Goal: Task Accomplishment & Management: Manage account settings

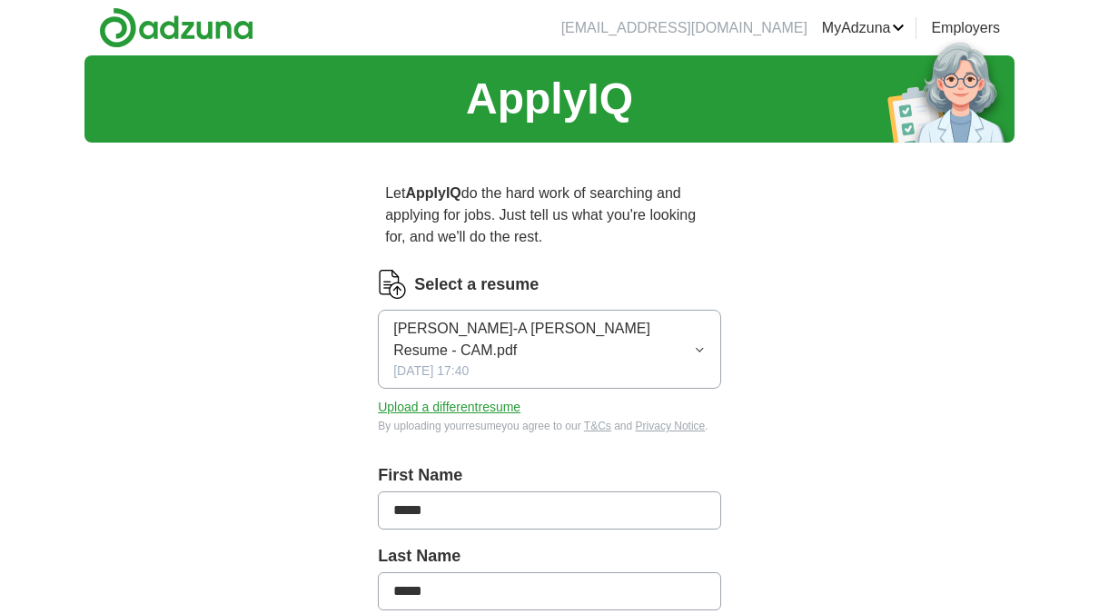
click at [507, 398] on button "Upload a different resume" at bounding box center [449, 407] width 143 height 19
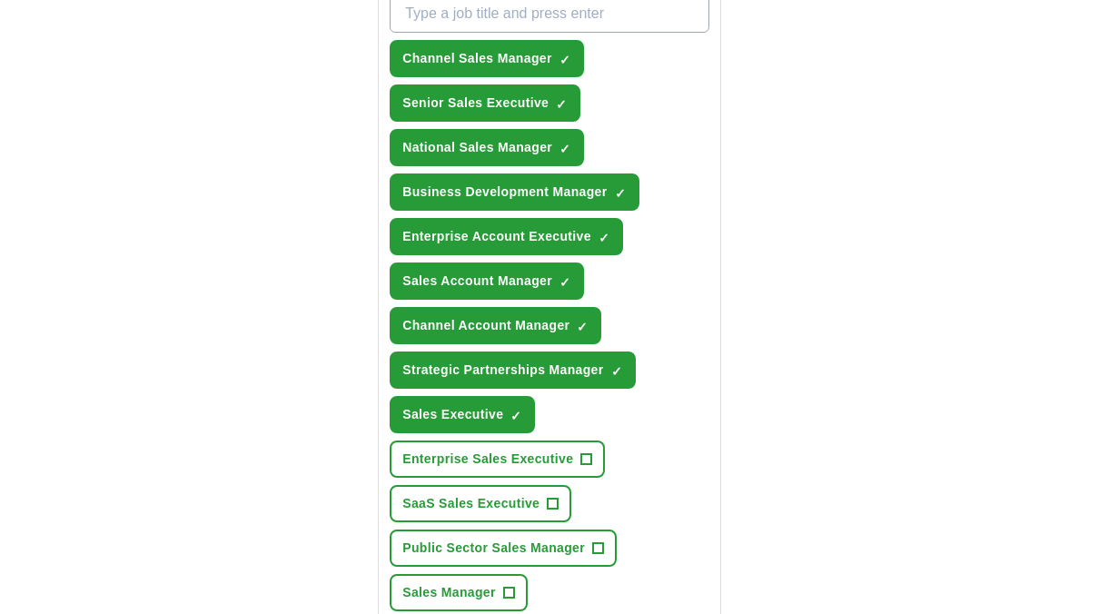
scroll to position [755, 0]
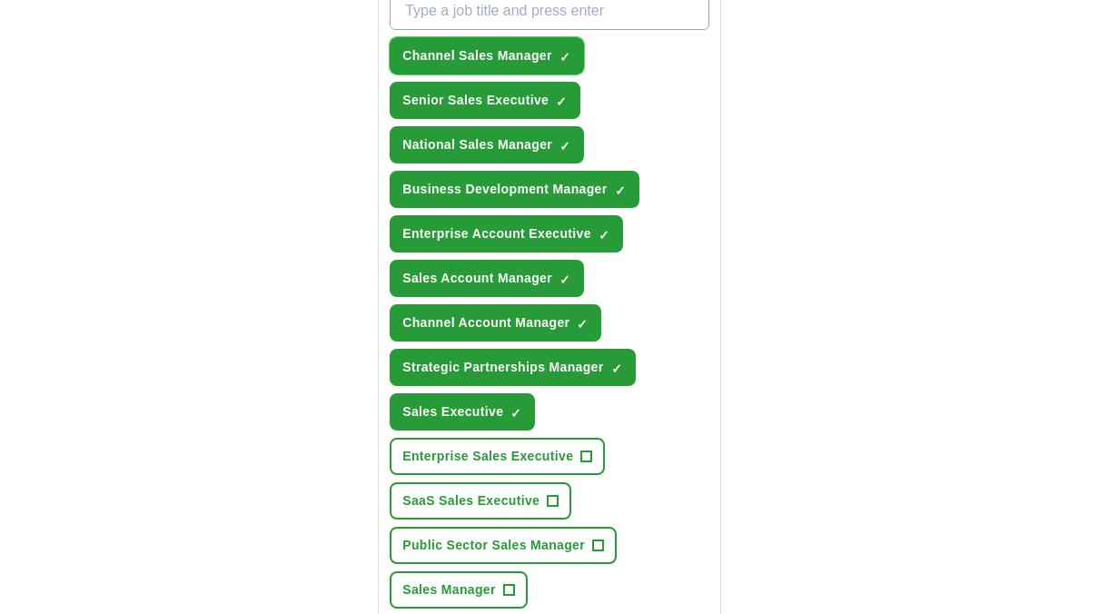
click at [0, 0] on span "×" at bounding box center [0, 0] width 0 height 0
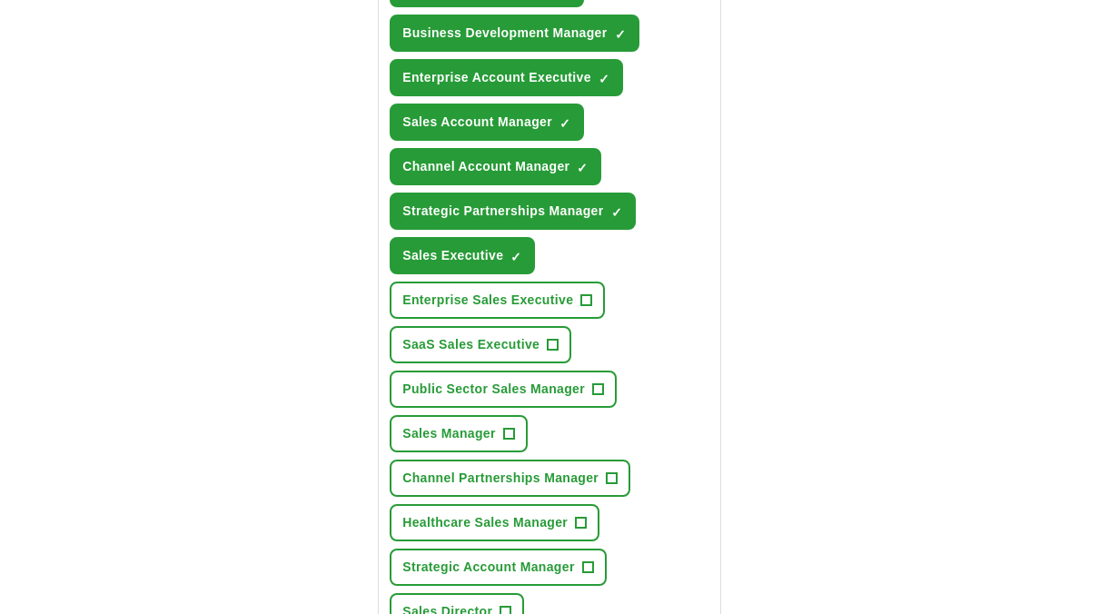
scroll to position [915, 0]
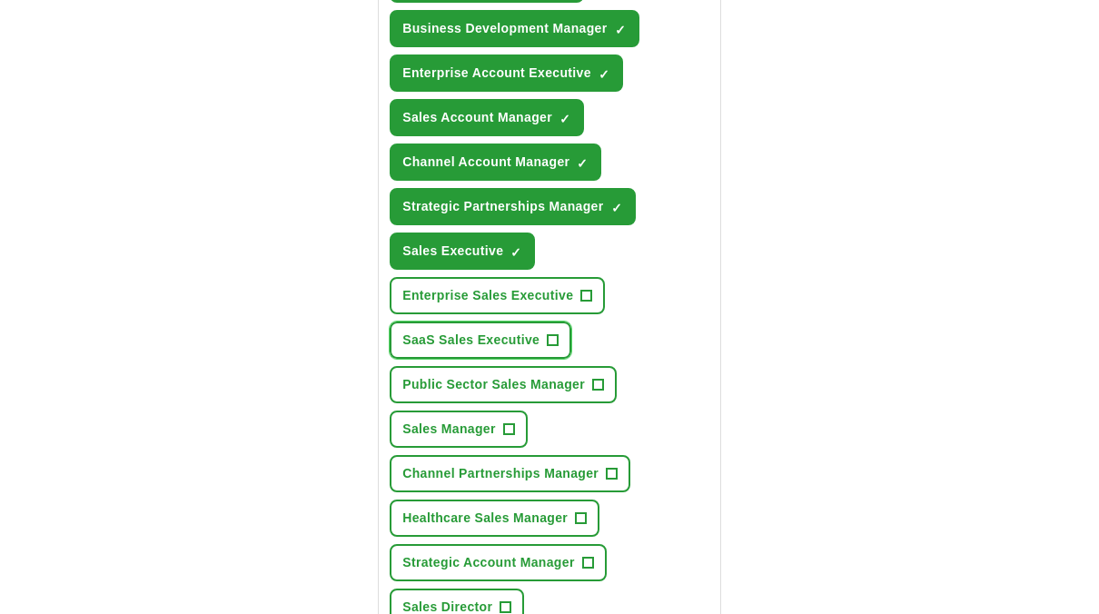
click at [553, 333] on span "+" at bounding box center [553, 340] width 11 height 15
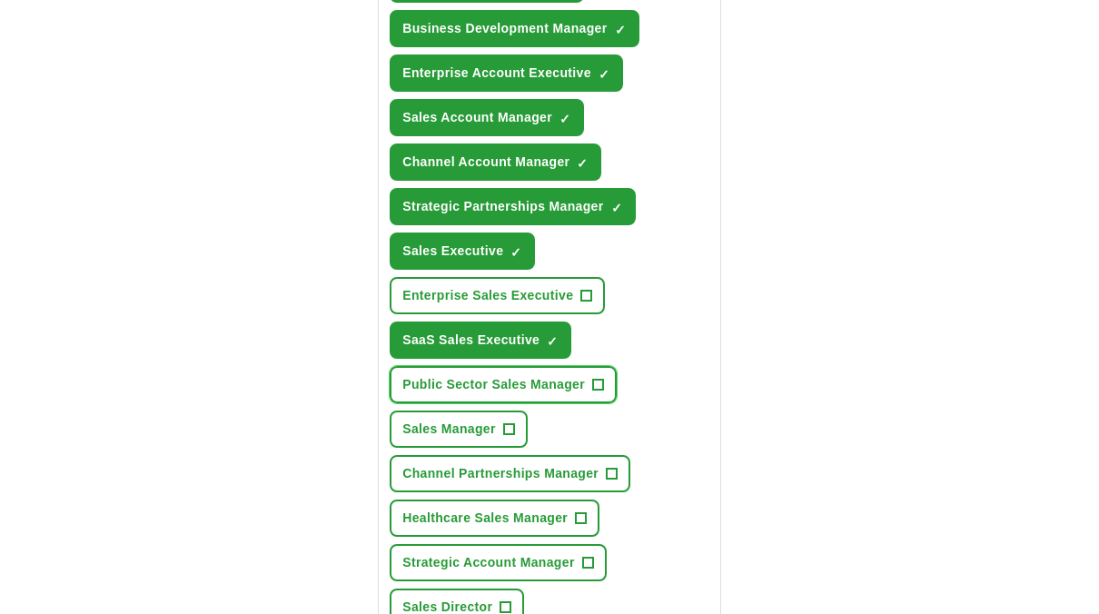
click at [606, 366] on button "Public Sector Sales Manager +" at bounding box center [503, 384] width 227 height 37
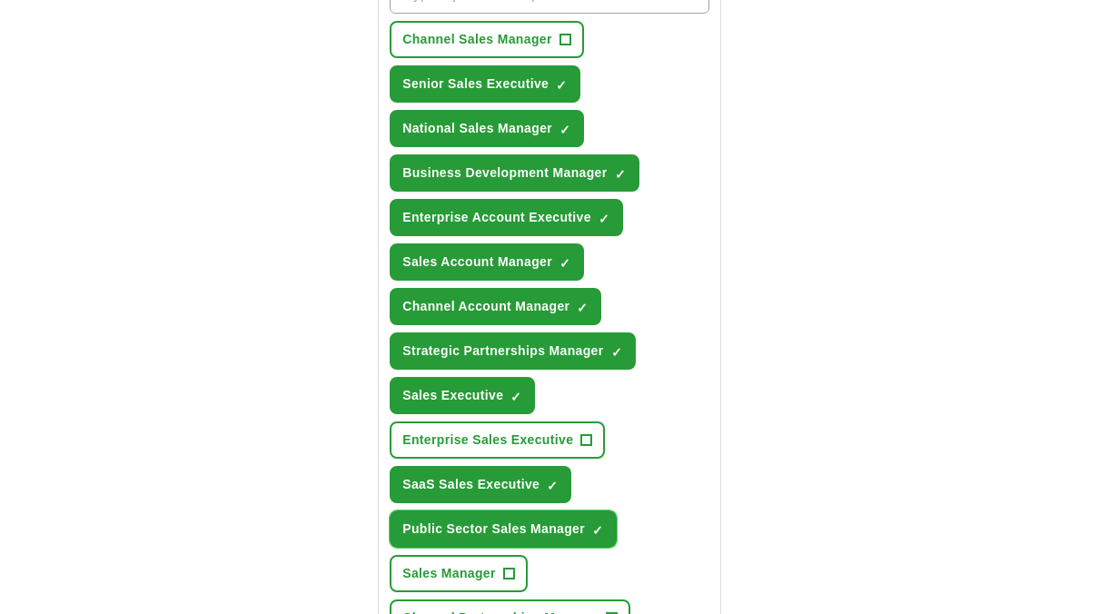
scroll to position [723, 0]
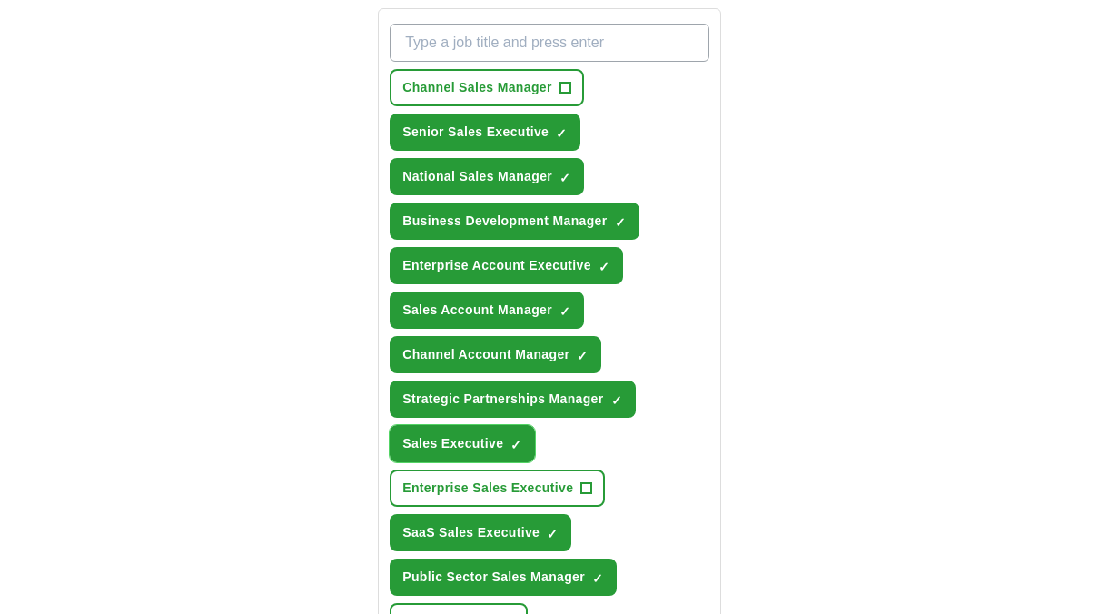
click at [0, 0] on span "×" at bounding box center [0, 0] width 0 height 0
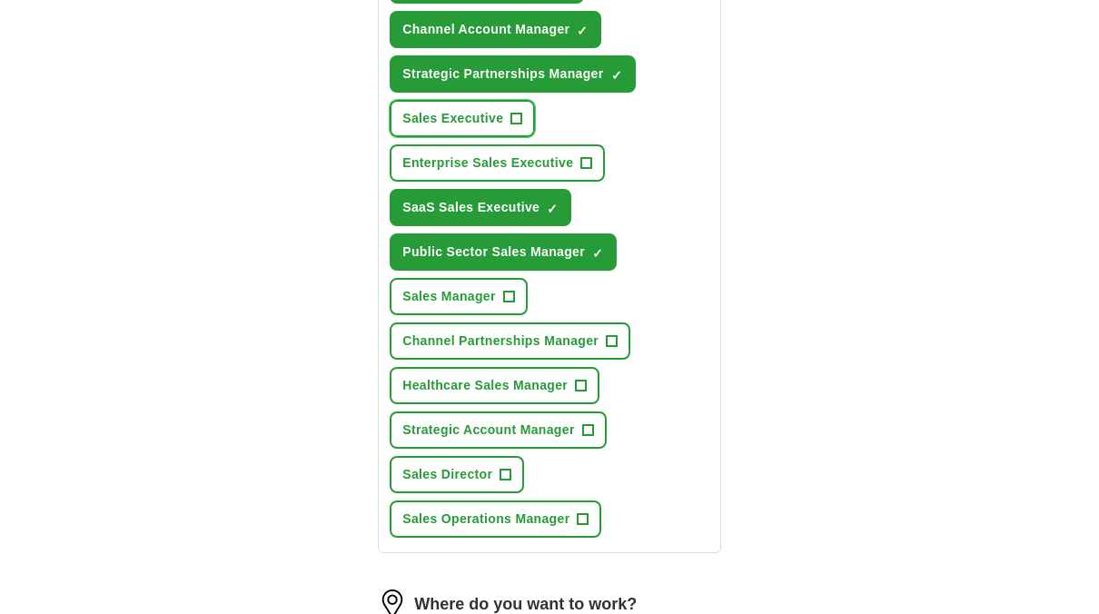
scroll to position [1051, 0]
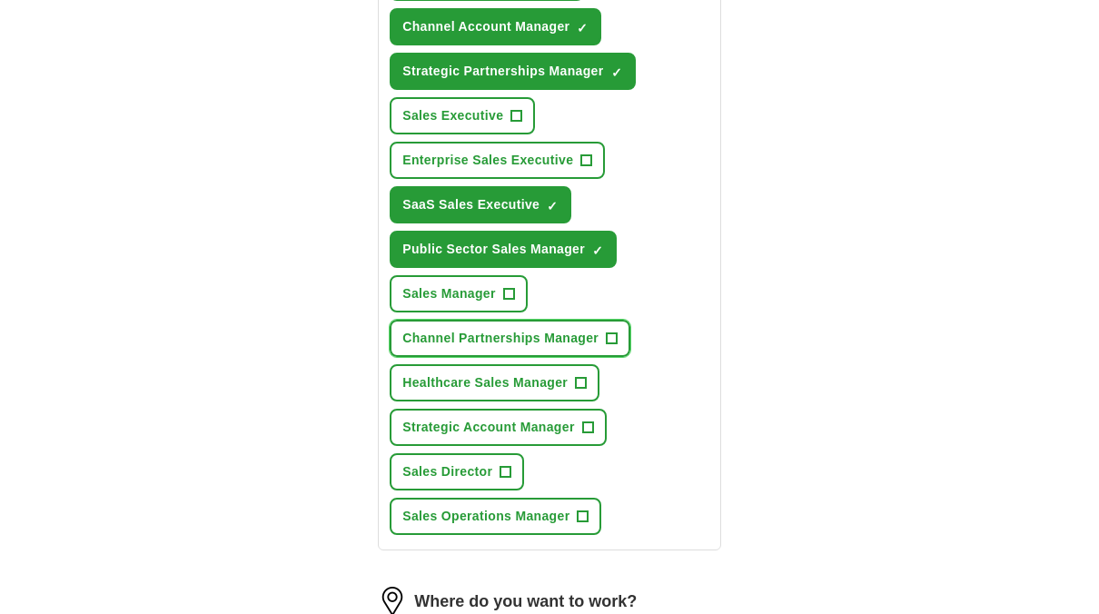
click at [612, 331] on span "+" at bounding box center [612, 338] width 11 height 15
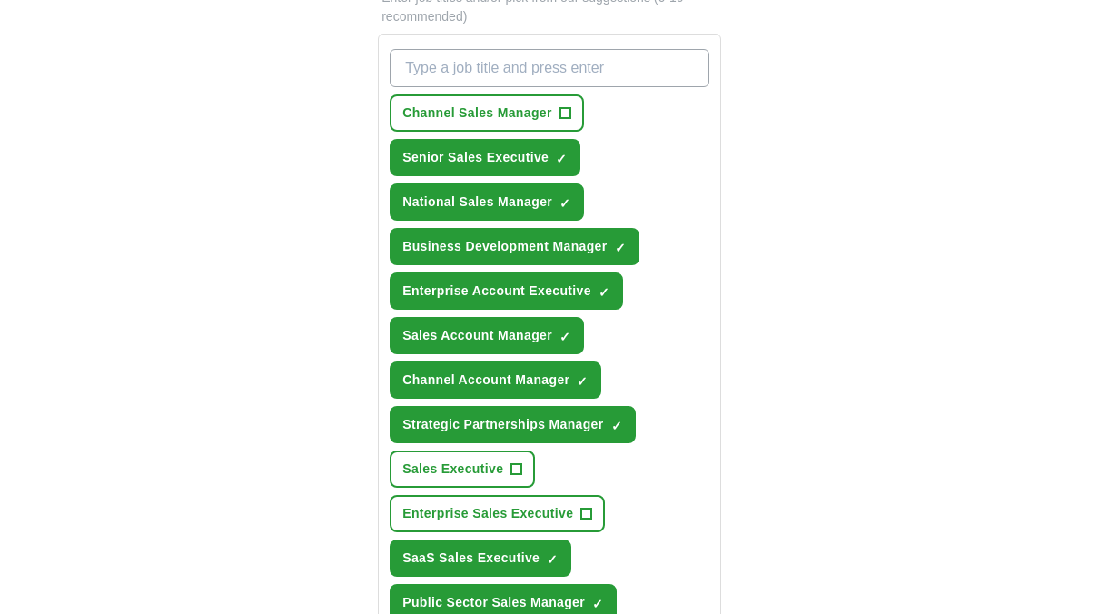
scroll to position [695, 0]
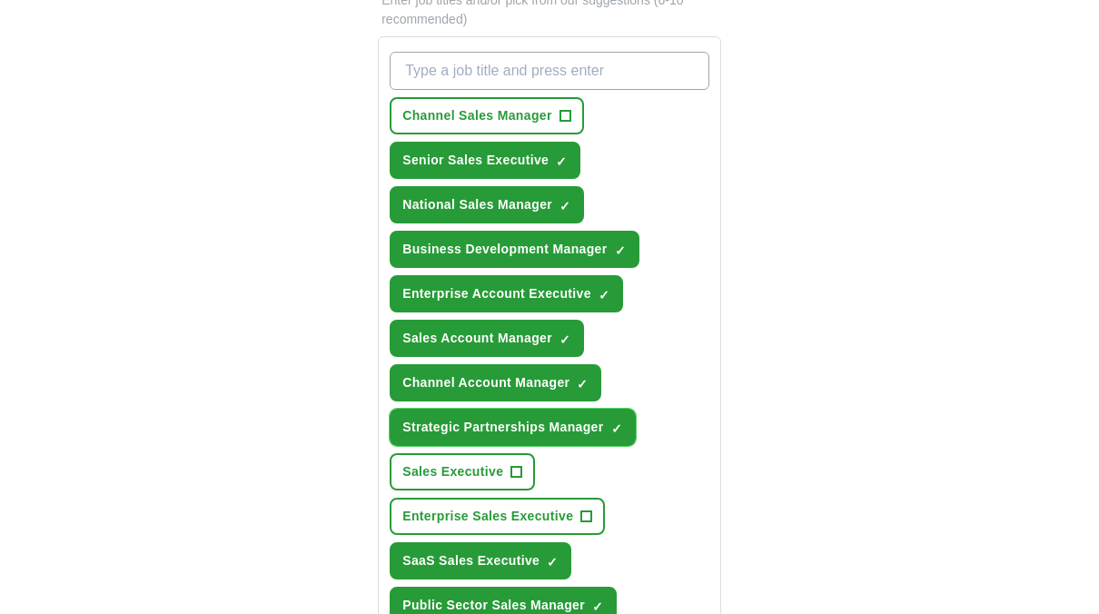
click at [0, 0] on span "×" at bounding box center [0, 0] width 0 height 0
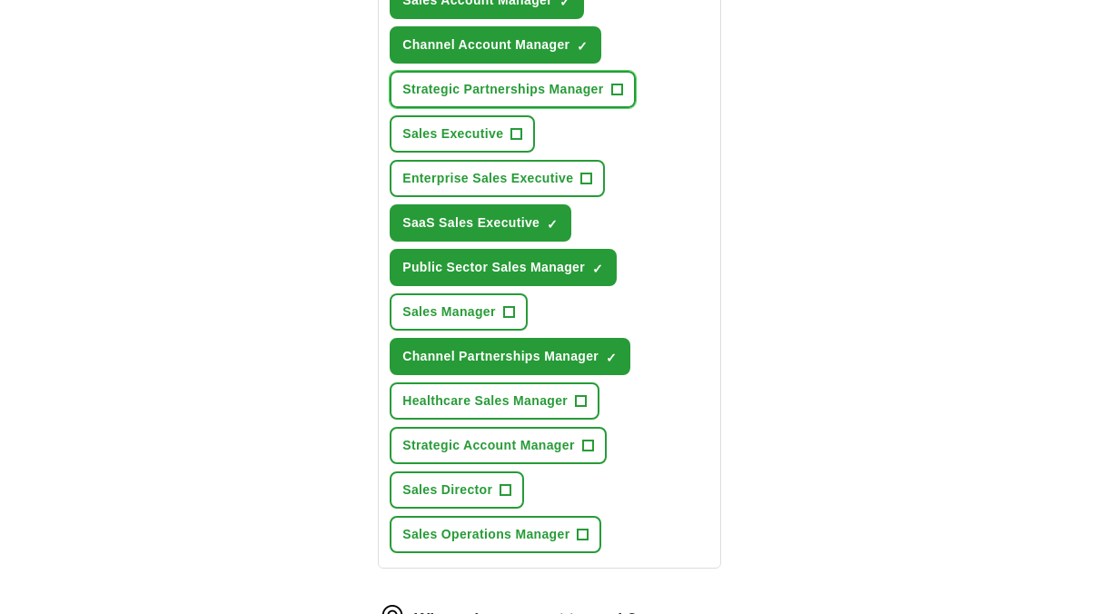
scroll to position [1025, 0]
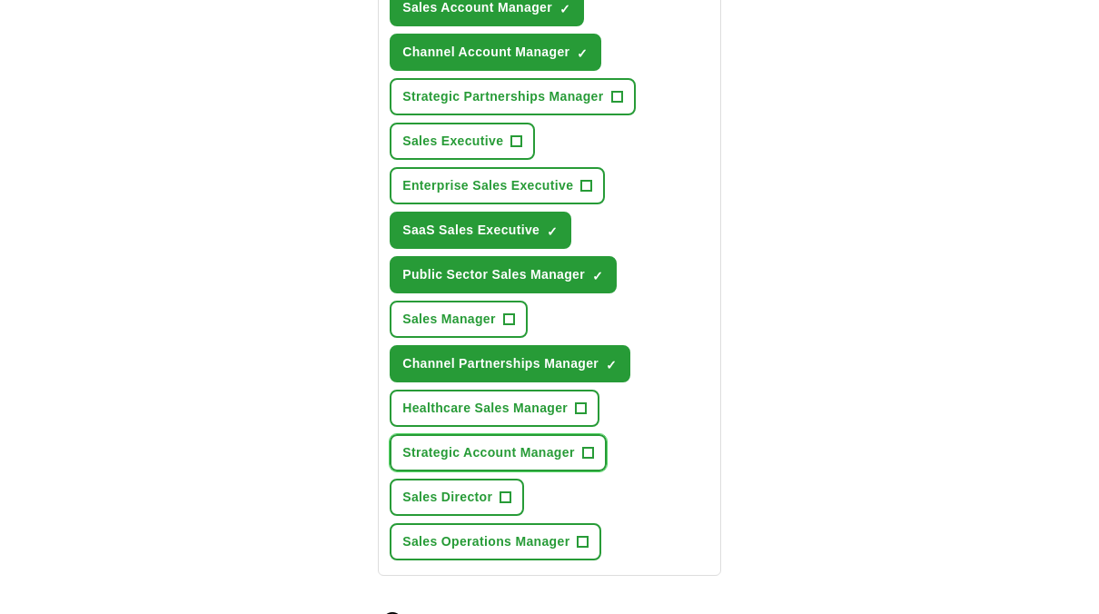
click at [589, 446] on span "+" at bounding box center [587, 453] width 11 height 15
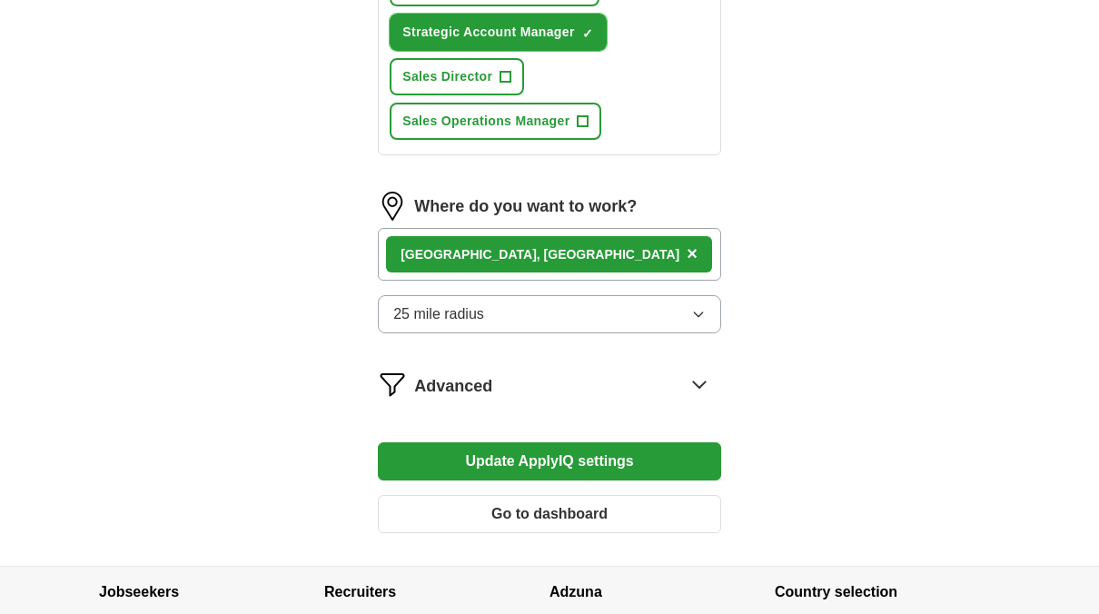
scroll to position [1447, 0]
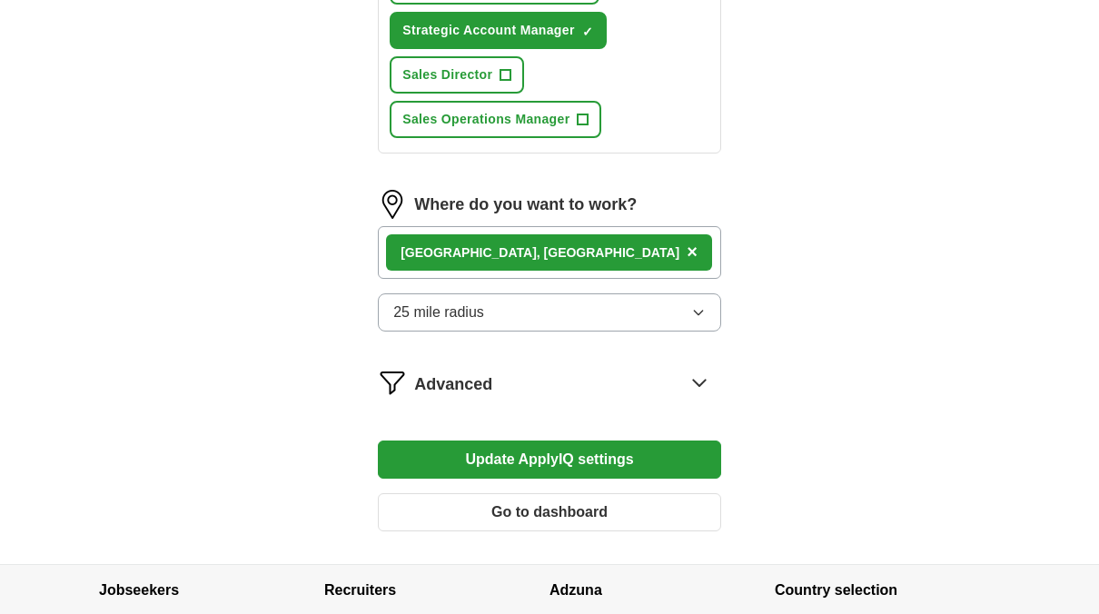
click at [689, 368] on icon at bounding box center [699, 382] width 29 height 29
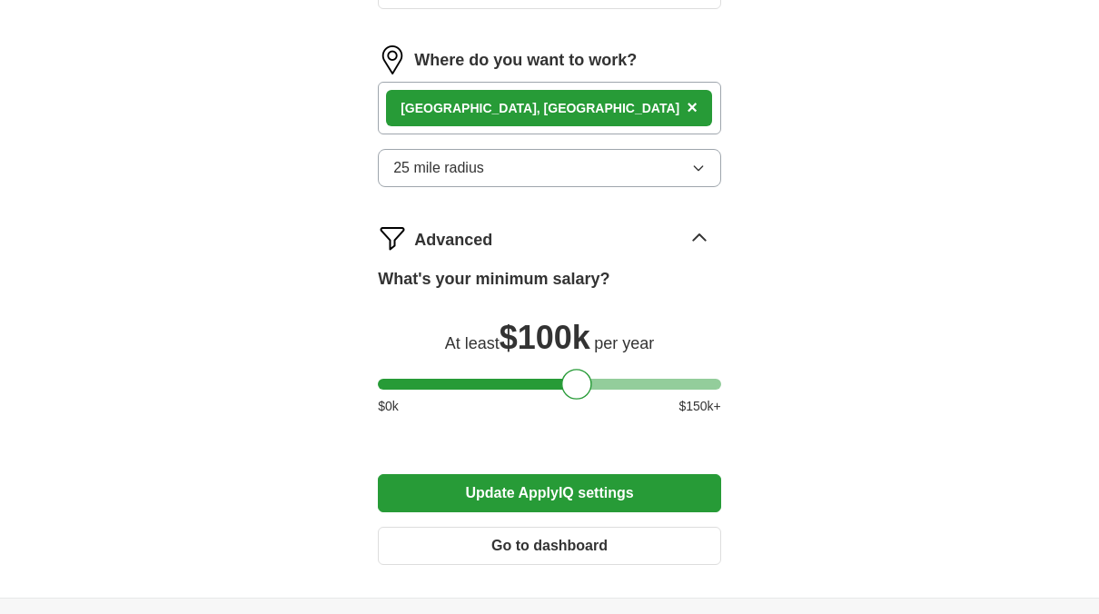
scroll to position [1644, 0]
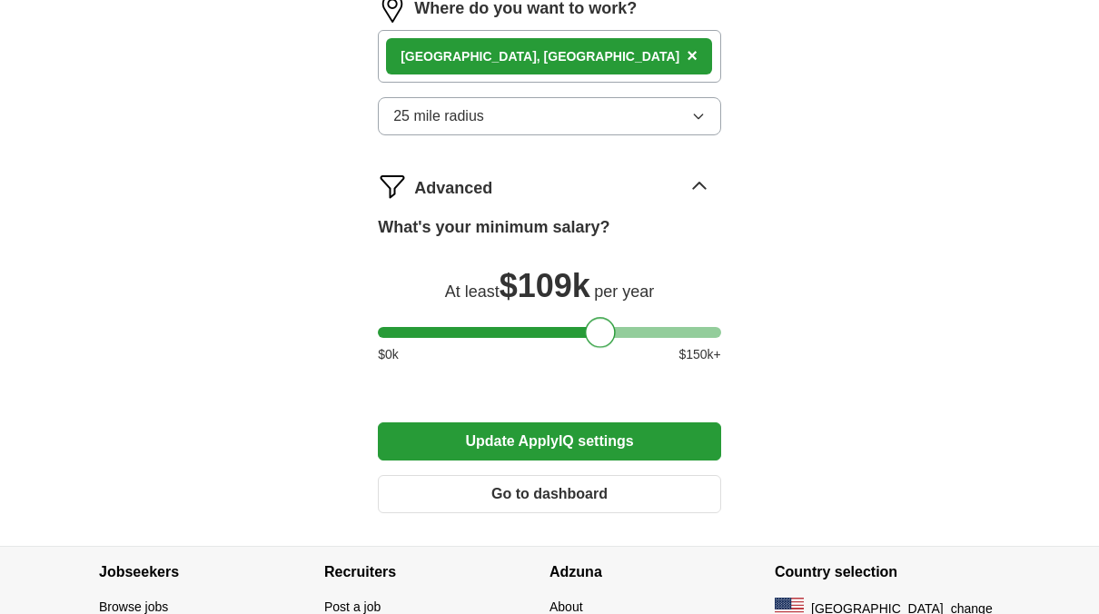
click at [599, 327] on div at bounding box center [549, 332] width 343 height 11
click at [622, 327] on div at bounding box center [549, 332] width 343 height 11
click at [588, 327] on div at bounding box center [549, 332] width 343 height 11
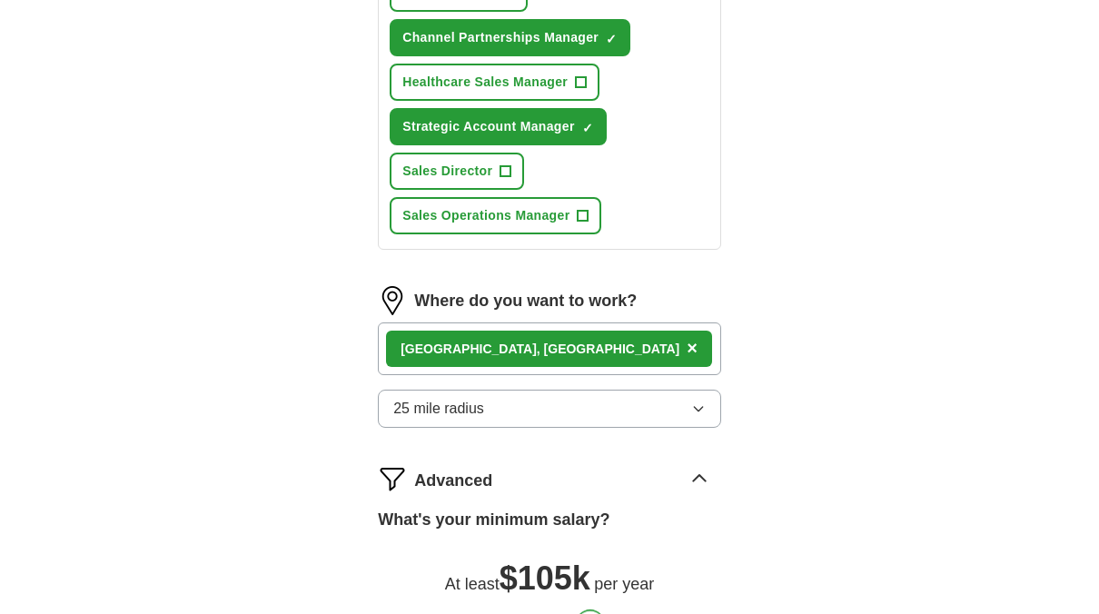
scroll to position [1348, 0]
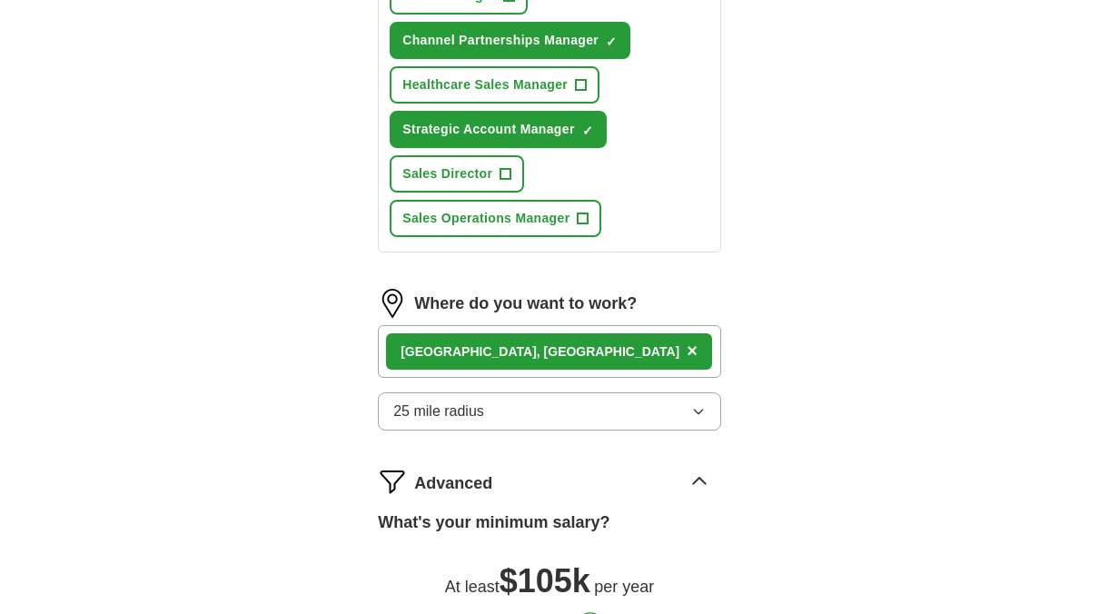
click at [558, 325] on div "[GEOGRAPHIC_DATA], [GEOGRAPHIC_DATA] ×" at bounding box center [549, 351] width 343 height 53
click at [508, 328] on div "[GEOGRAPHIC_DATA], [GEOGRAPHIC_DATA] ×" at bounding box center [549, 351] width 343 height 53
click at [519, 334] on div "[GEOGRAPHIC_DATA], [GEOGRAPHIC_DATA] ×" at bounding box center [549, 351] width 343 height 53
click at [465, 291] on label "Where do you want to work?" at bounding box center [525, 303] width 222 height 25
click at [397, 289] on img at bounding box center [392, 303] width 29 height 29
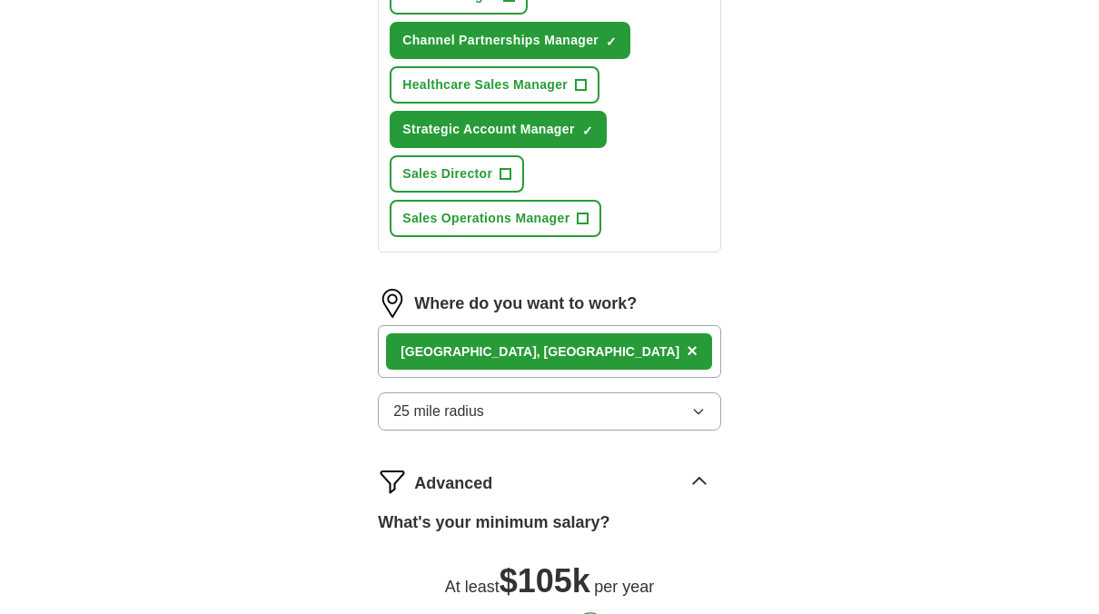
click at [525, 325] on div "[GEOGRAPHIC_DATA], [GEOGRAPHIC_DATA] ×" at bounding box center [549, 351] width 343 height 53
click at [686, 341] on span "×" at bounding box center [691, 351] width 11 height 20
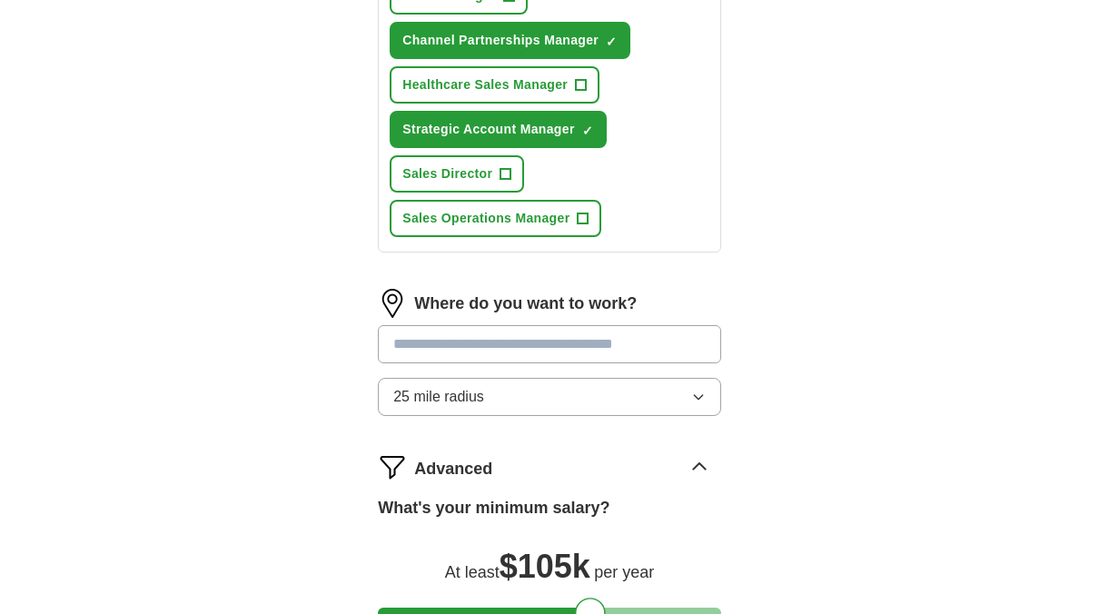
click at [479, 325] on input at bounding box center [549, 344] width 343 height 38
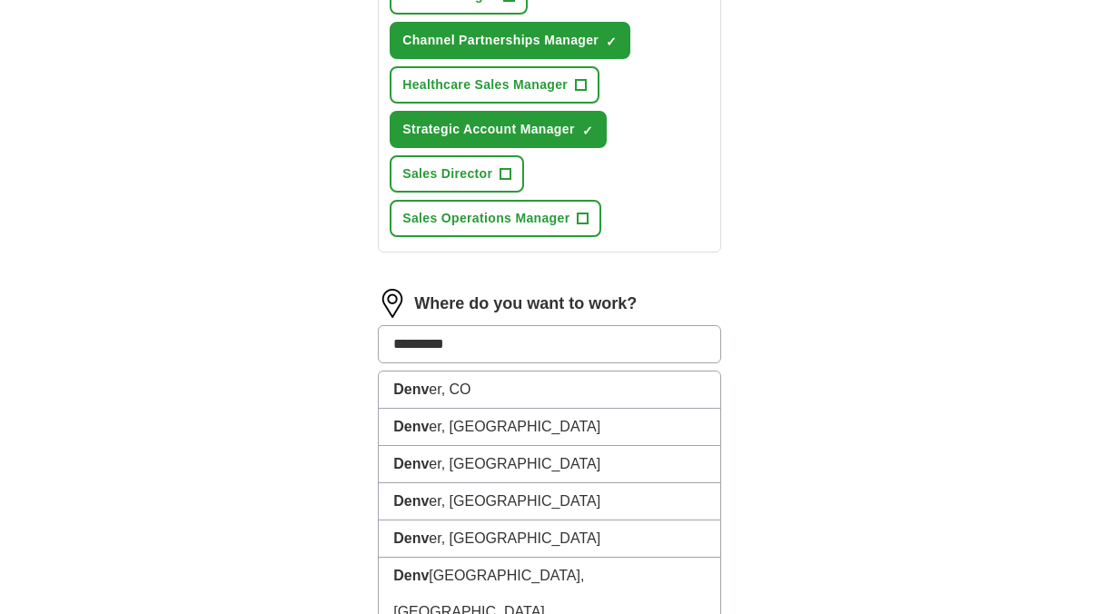
type input "**********"
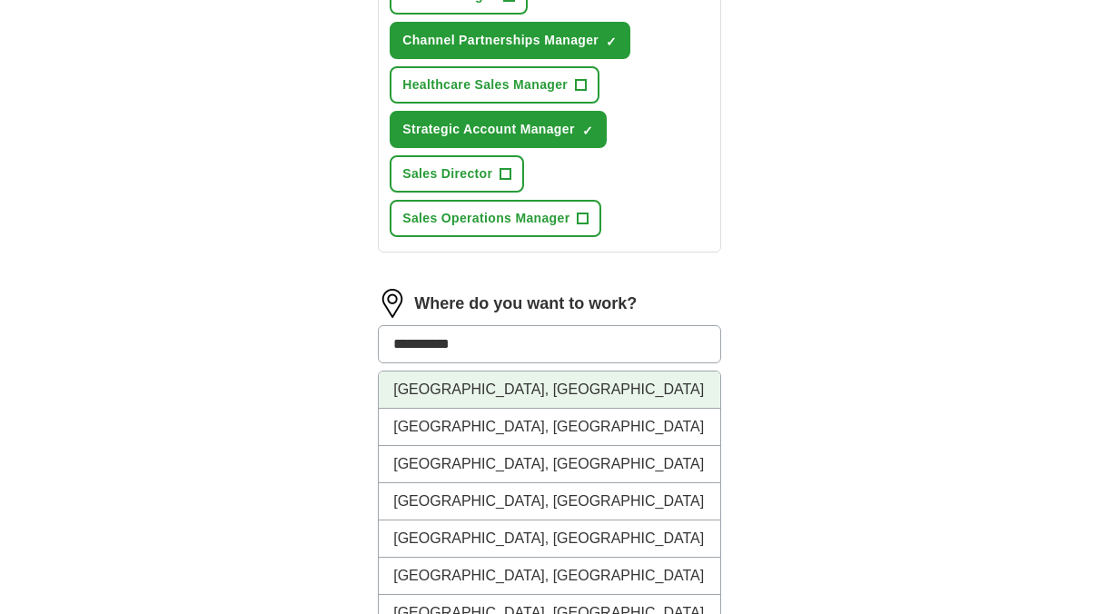
click at [444, 371] on li "[GEOGRAPHIC_DATA], [GEOGRAPHIC_DATA]" at bounding box center [549, 389] width 341 height 37
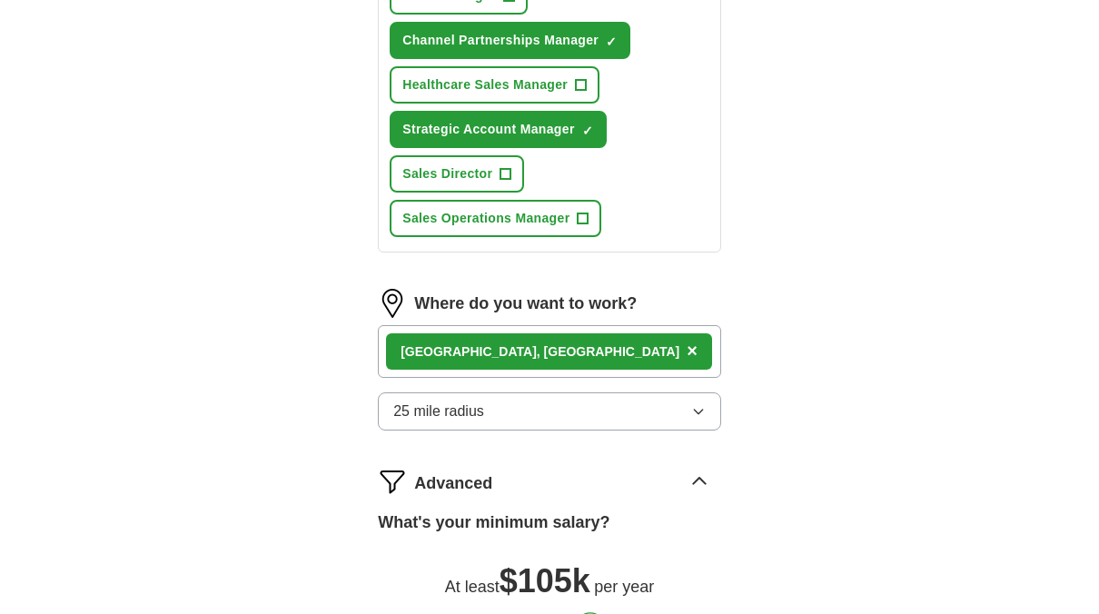
click at [549, 326] on div "[GEOGRAPHIC_DATA], [GEOGRAPHIC_DATA] ×" at bounding box center [549, 351] width 343 height 53
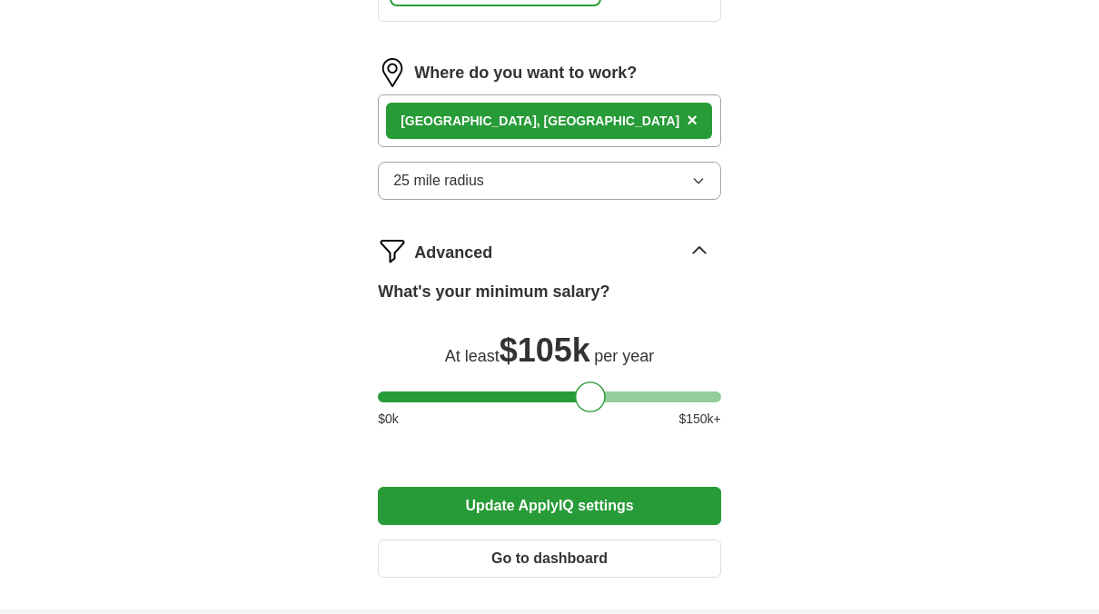
scroll to position [1651, 0]
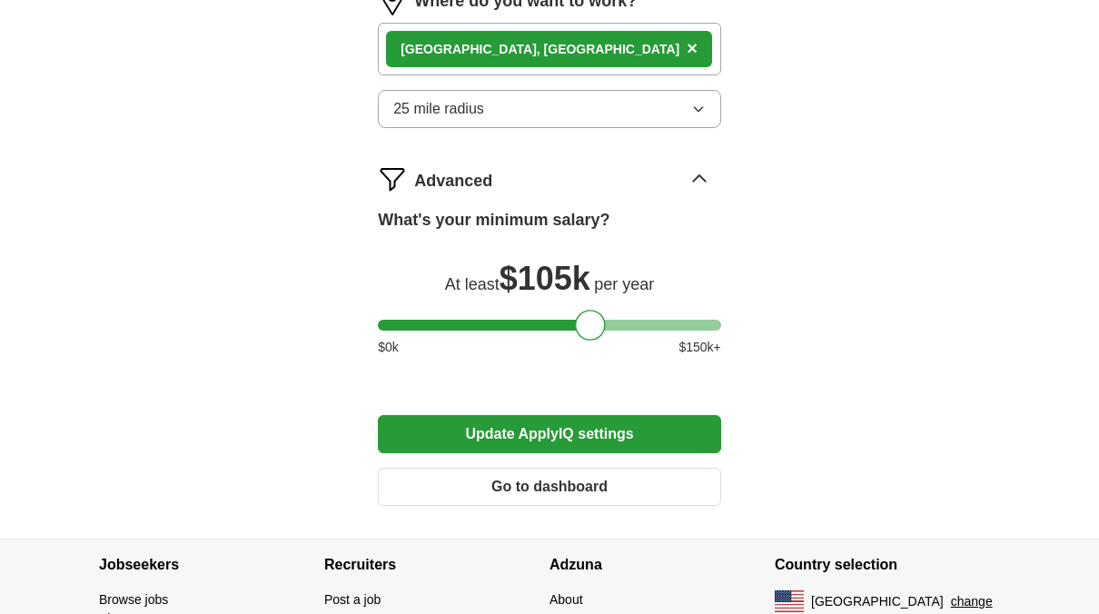
click at [558, 415] on button "Update ApplyIQ settings" at bounding box center [549, 434] width 343 height 38
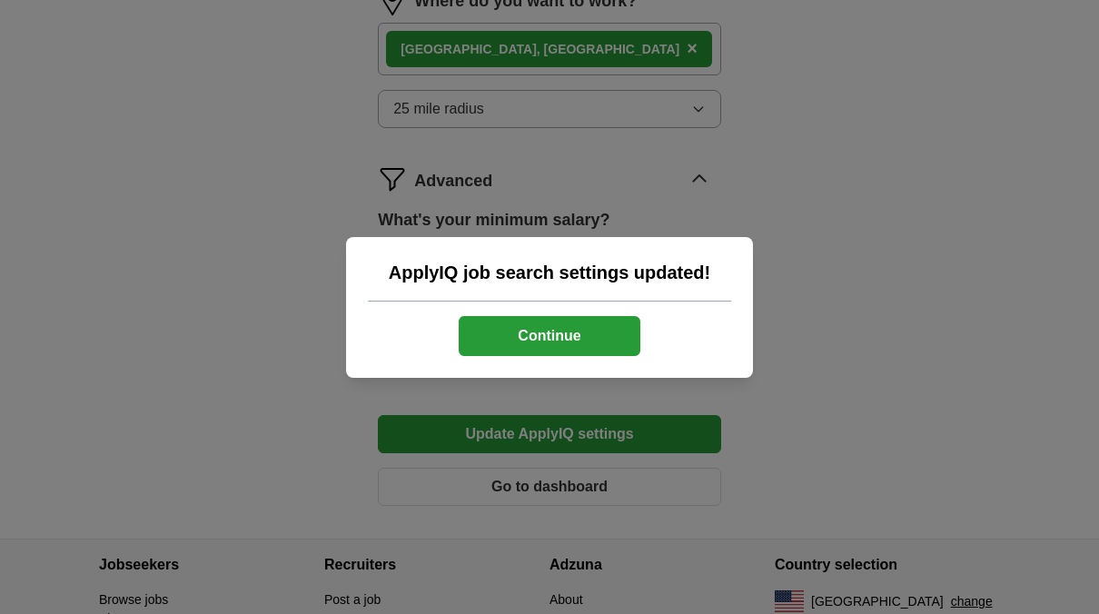
click at [564, 327] on button "Continue" at bounding box center [550, 336] width 182 height 40
